Goal: Information Seeking & Learning: Learn about a topic

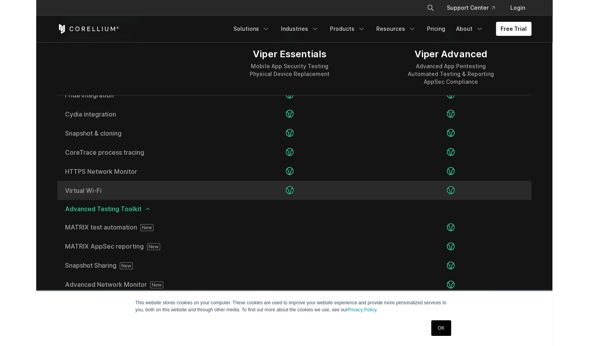
scroll to position [1215, 0]
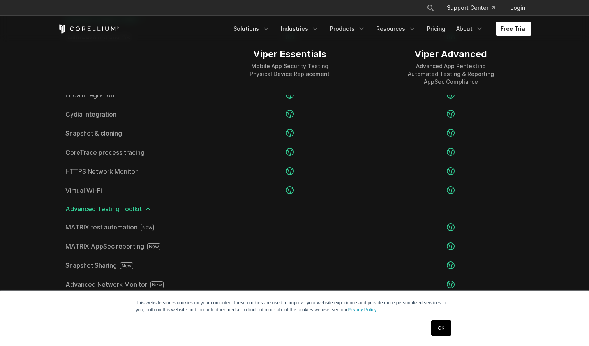
click at [437, 325] on link "OK" at bounding box center [442, 328] width 20 height 16
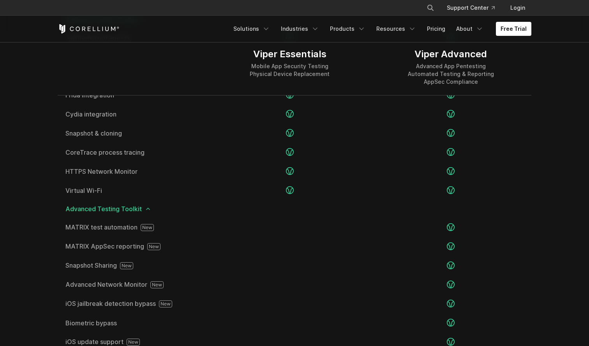
click at [145, 209] on icon at bounding box center [148, 209] width 6 height 6
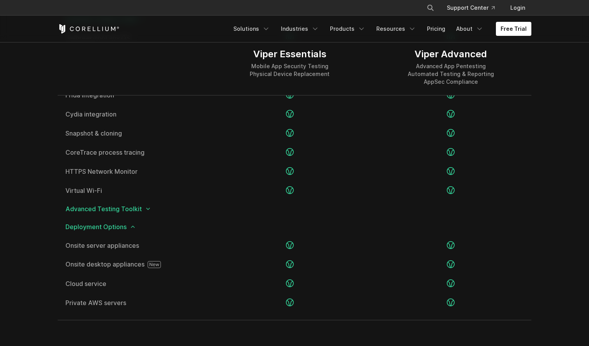
click at [131, 228] on icon at bounding box center [133, 227] width 6 height 6
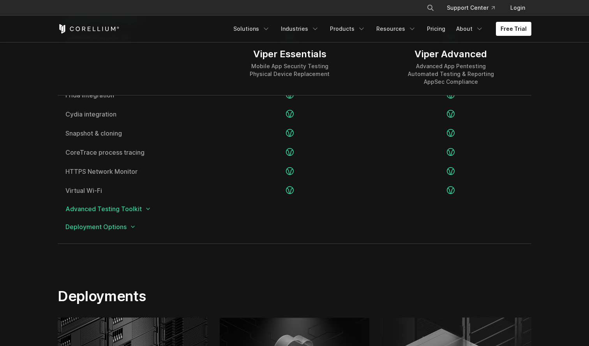
click at [131, 227] on icon at bounding box center [133, 227] width 6 height 6
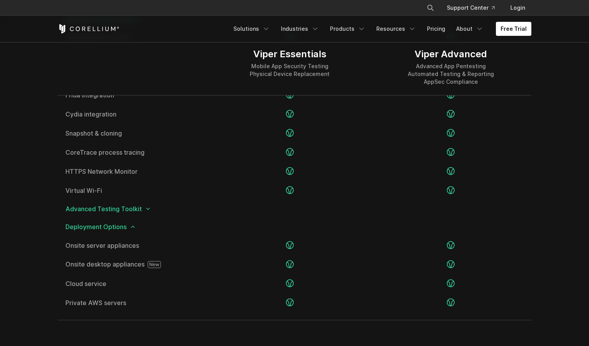
click at [131, 227] on icon at bounding box center [133, 227] width 6 height 6
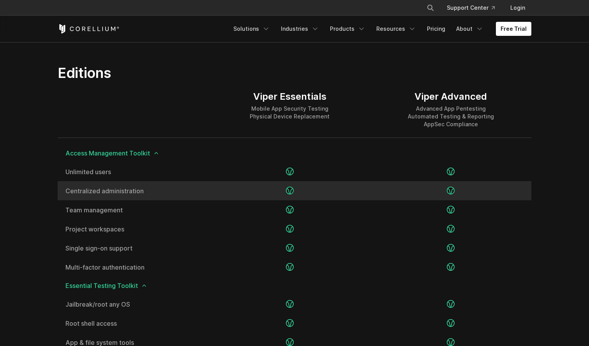
scroll to position [1159, 0]
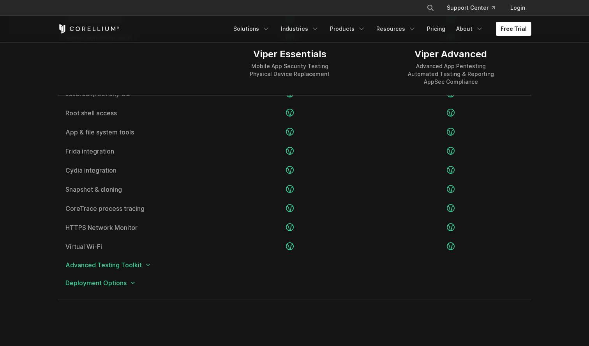
click at [145, 266] on icon at bounding box center [148, 265] width 6 height 6
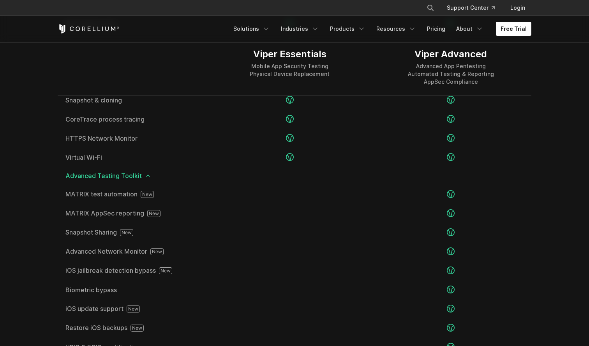
scroll to position [1261, 0]
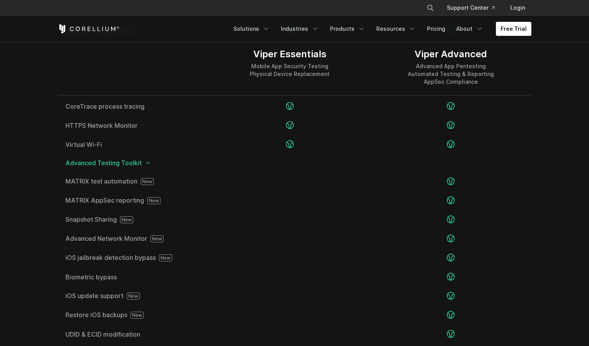
click at [149, 165] on icon at bounding box center [148, 163] width 6 height 6
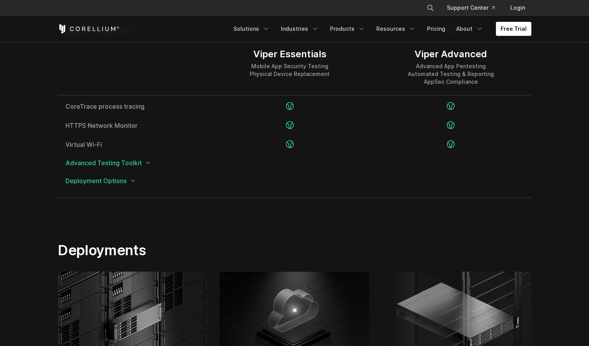
click at [123, 183] on span "Deployment Options" at bounding box center [294, 181] width 458 height 6
click at [133, 182] on icon at bounding box center [133, 181] width 6 height 6
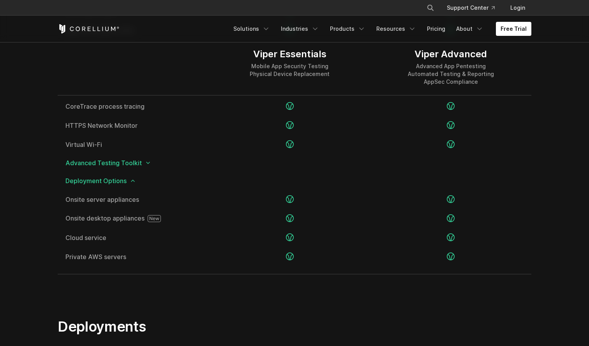
click at [133, 182] on icon at bounding box center [133, 181] width 6 height 6
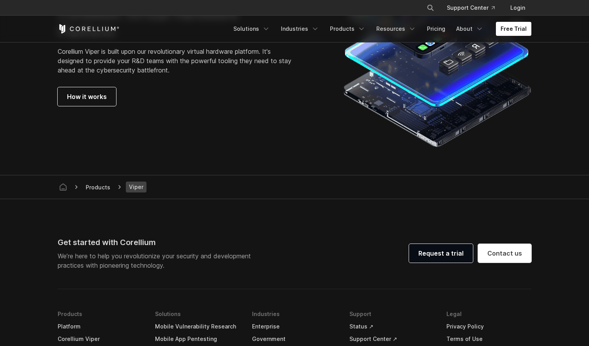
scroll to position [1809, 0]
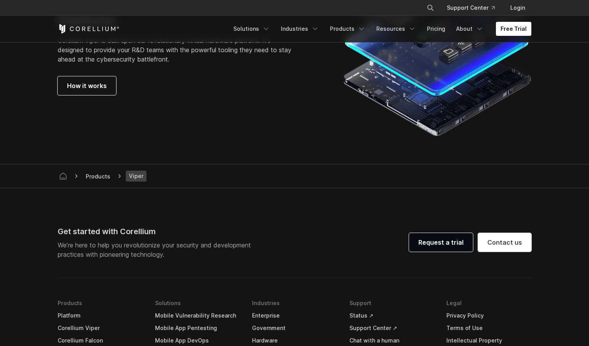
click at [118, 176] on icon at bounding box center [120, 176] width 6 height 6
click at [119, 176] on polyline at bounding box center [120, 176] width 2 height 3
click at [104, 179] on span "Products" at bounding box center [98, 177] width 31 height 10
click at [121, 179] on icon at bounding box center [120, 176] width 6 height 6
